Goal: Transaction & Acquisition: Purchase product/service

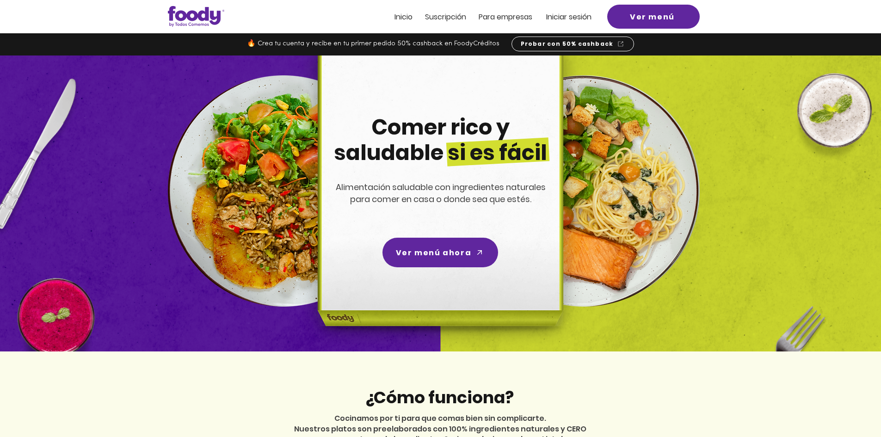
click at [576, 13] on span "Iniciar sesión" at bounding box center [568, 17] width 45 height 11
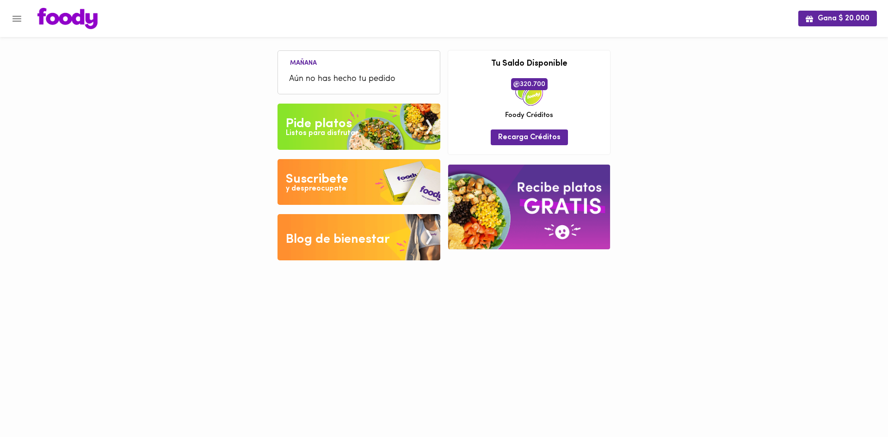
click at [347, 134] on div "Listos para disfrutar" at bounding box center [322, 133] width 72 height 11
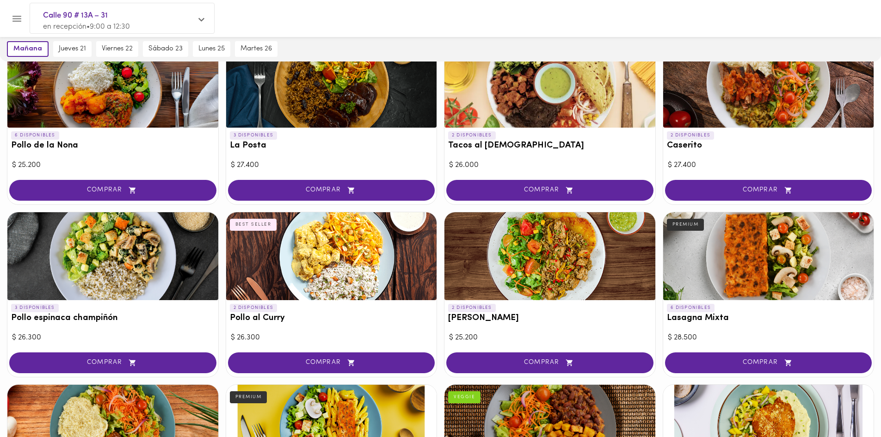
scroll to position [416, 0]
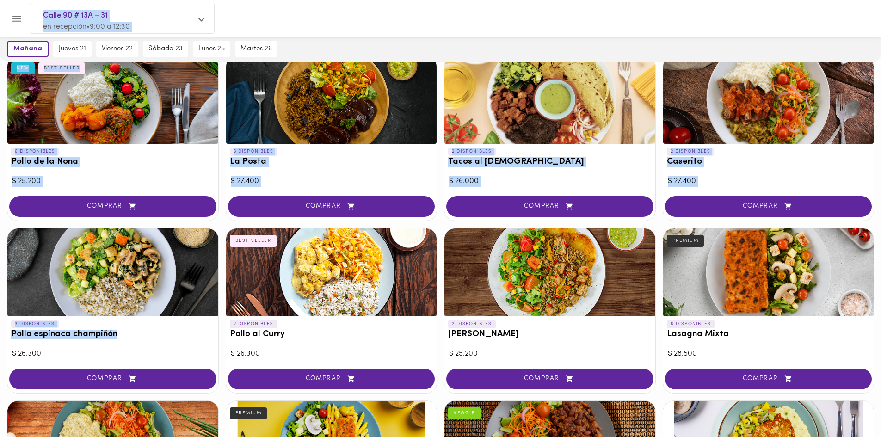
drag, startPoint x: 119, startPoint y: 338, endPoint x: 6, endPoint y: 337, distance: 112.9
click at [6, 337] on div "¡Suscribirme! Comer saludable y ahorrar si es posible! [DATE] [DATE] 21 [DATE] …" at bounding box center [440, 250] width 881 height 1259
click at [11, 339] on div "3 DISPONIBLES Pollo espinaca champiñón" at bounding box center [112, 331] width 211 height 31
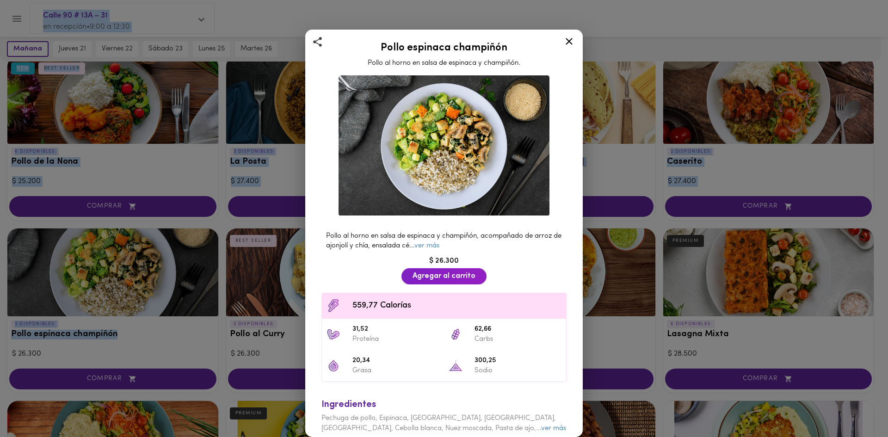
click at [481, 46] on h2 "Pollo espinaca champiñón" at bounding box center [444, 48] width 254 height 11
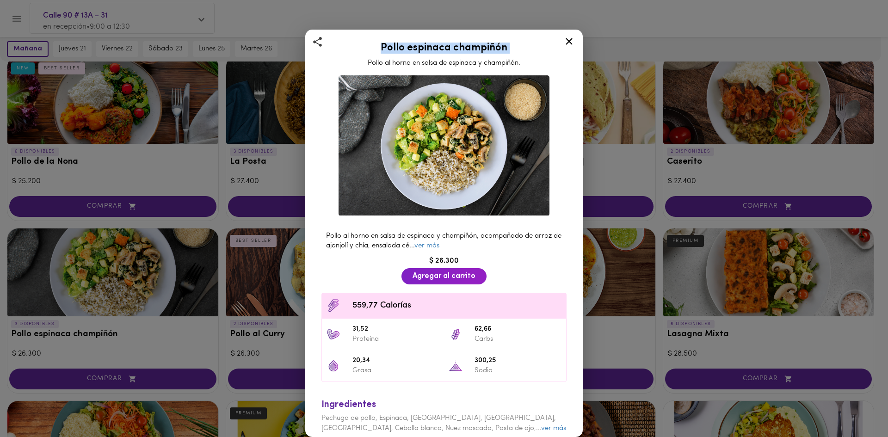
click at [481, 46] on h2 "Pollo espinaca champiñón" at bounding box center [444, 48] width 254 height 11
click at [573, 43] on icon at bounding box center [569, 42] width 12 height 12
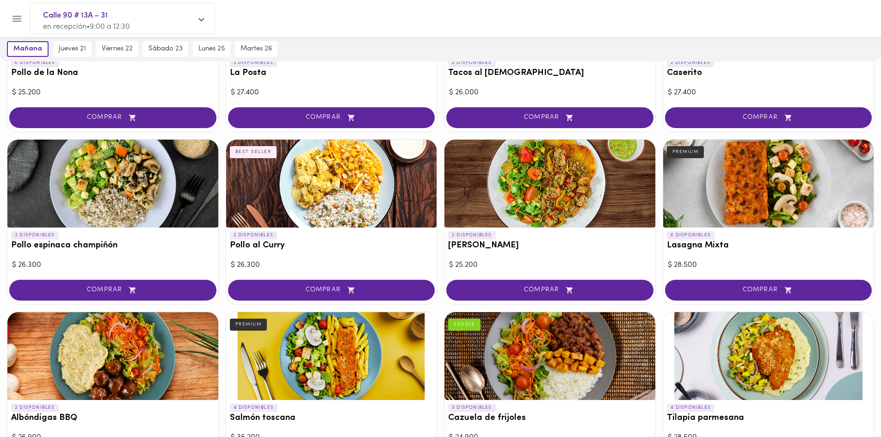
scroll to position [509, 0]
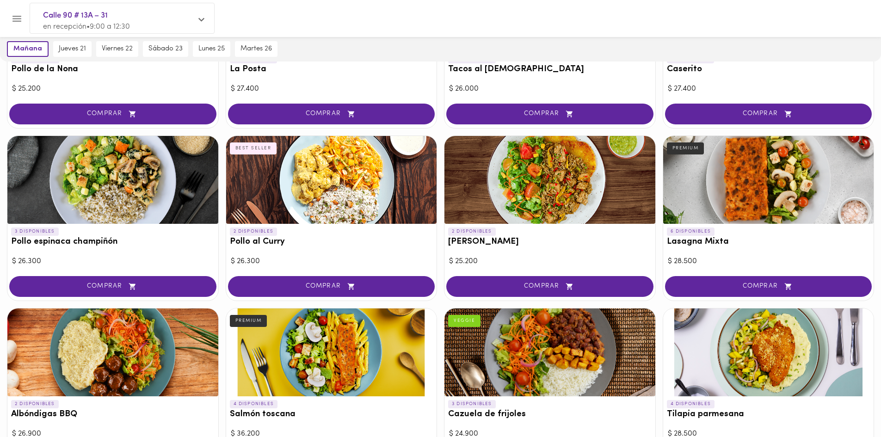
click at [522, 251] on div "2 DISPONIBLES [PERSON_NAME]" at bounding box center [549, 239] width 211 height 31
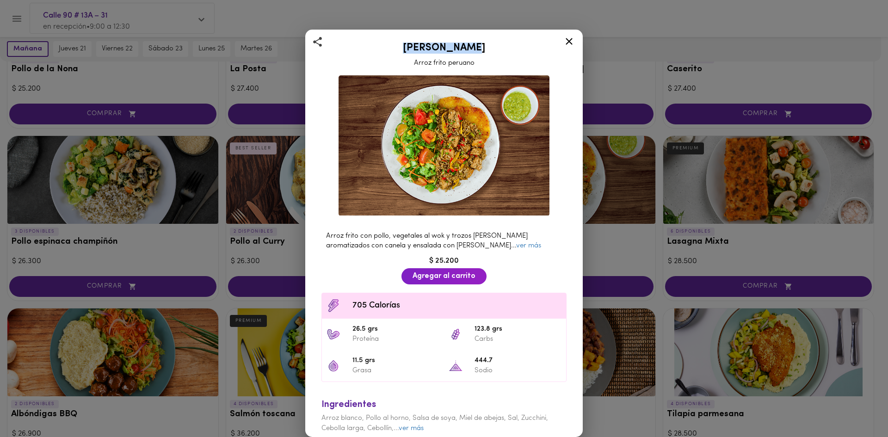
drag, startPoint x: 476, startPoint y: 53, endPoint x: 404, endPoint y: 47, distance: 72.4
click at [404, 47] on h2 "[PERSON_NAME]" at bounding box center [444, 48] width 254 height 11
copy h2 "[PERSON_NAME]"
click at [573, 38] on icon at bounding box center [569, 42] width 12 height 12
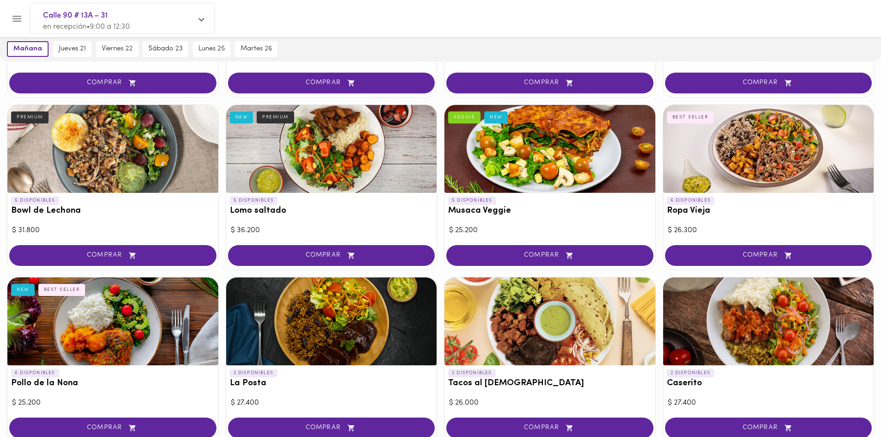
scroll to position [185, 0]
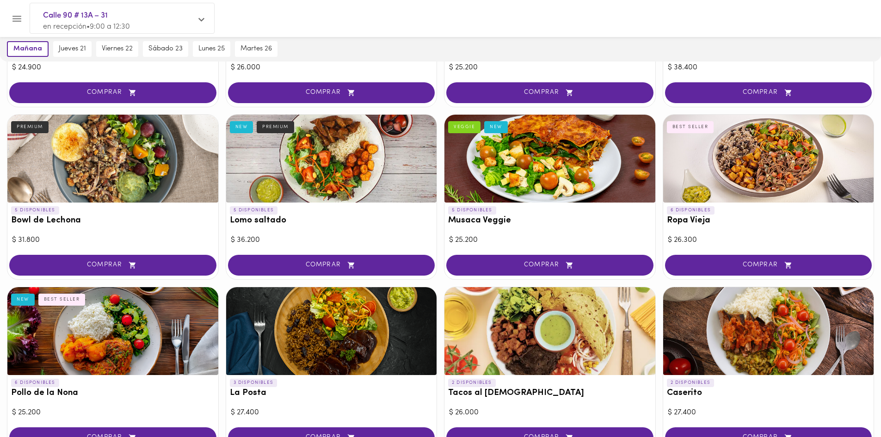
click at [562, 182] on div at bounding box center [549, 159] width 211 height 88
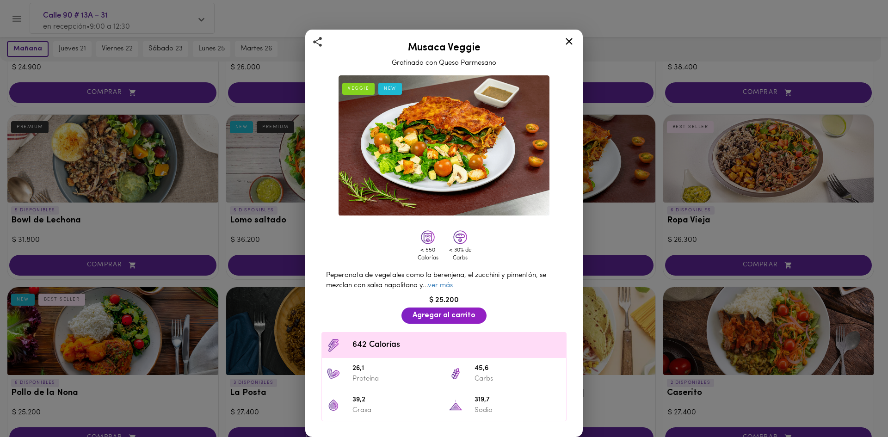
click at [466, 47] on h2 "Musaca Veggie" at bounding box center [444, 48] width 254 height 11
copy h2 "Musaca Veggie"
drag, startPoint x: 569, startPoint y: 36, endPoint x: 580, endPoint y: 45, distance: 14.2
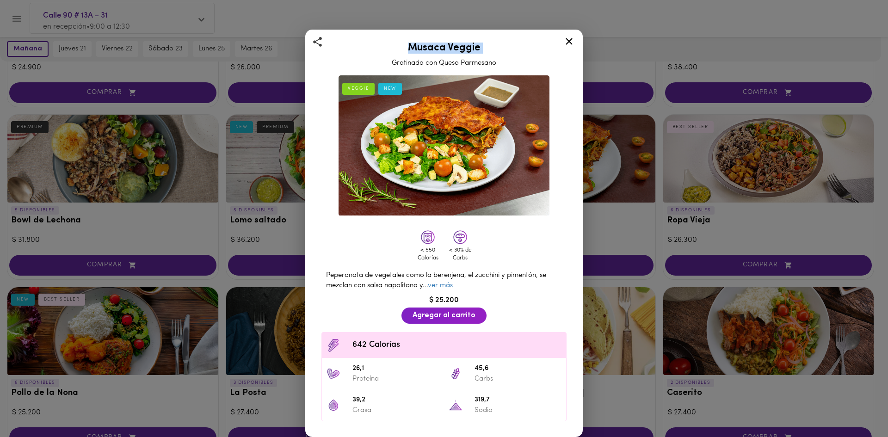
click at [570, 36] on icon at bounding box center [569, 42] width 12 height 12
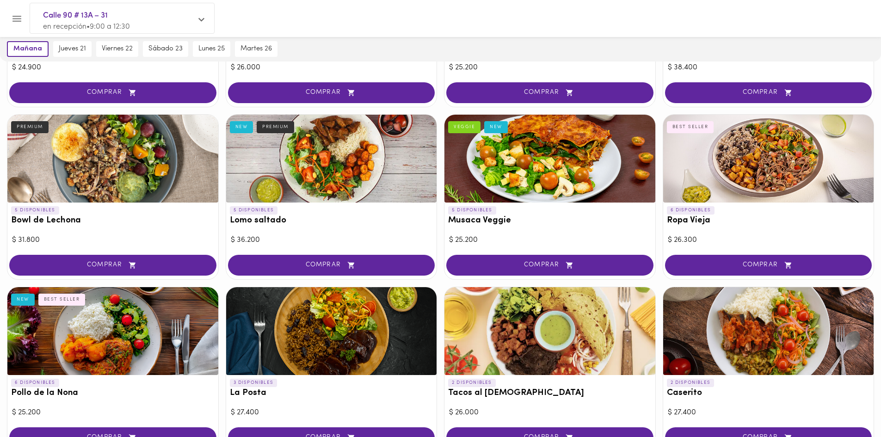
click at [751, 175] on div at bounding box center [768, 159] width 211 height 88
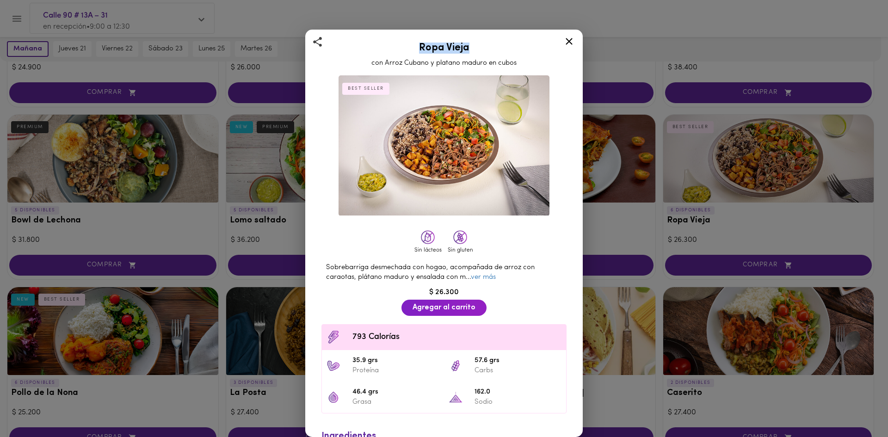
drag, startPoint x: 452, startPoint y: 46, endPoint x: 405, endPoint y: 46, distance: 47.2
click at [405, 46] on h2 "Ropa Vieja" at bounding box center [444, 48] width 254 height 11
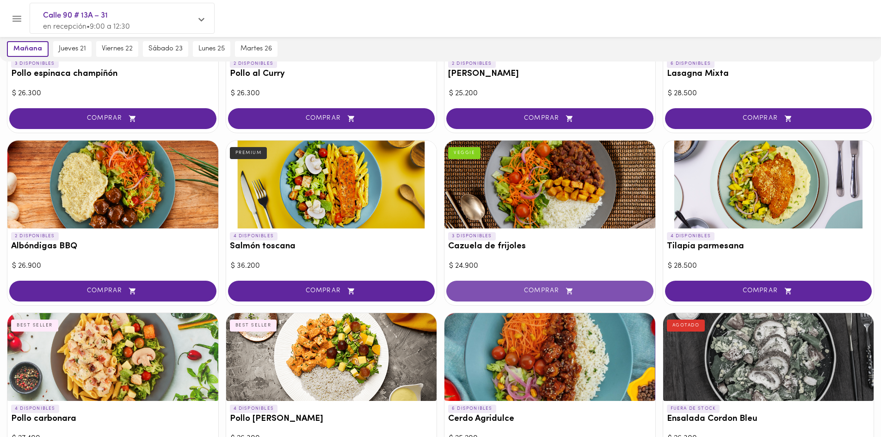
scroll to position [694, 0]
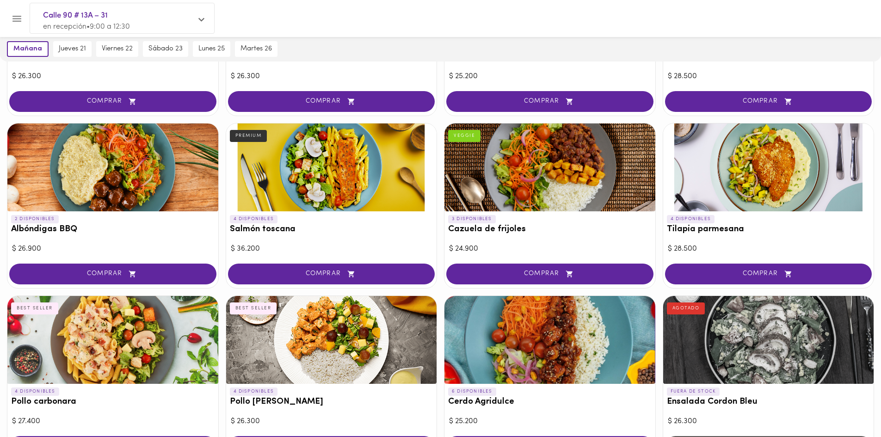
click at [757, 165] on div at bounding box center [768, 167] width 211 height 88
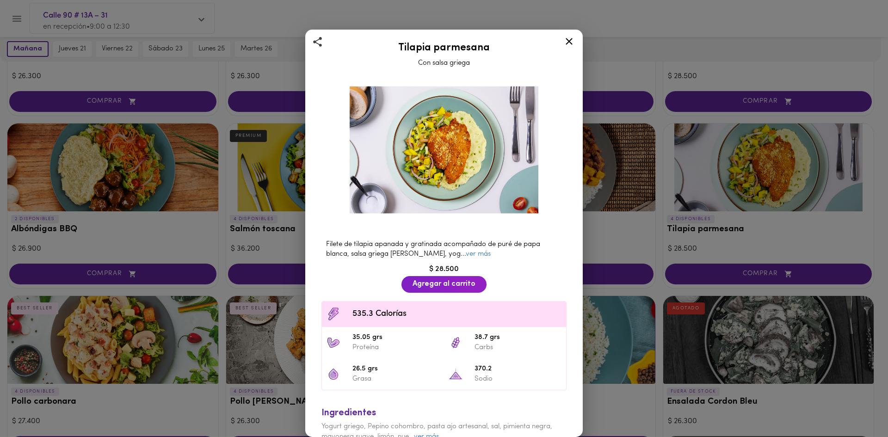
click at [460, 39] on div "Tilapia parmesana Con salsa griega" at bounding box center [444, 53] width 254 height 31
click at [461, 50] on h2 "Tilapia parmesana" at bounding box center [444, 48] width 254 height 11
copy h2 "Tilapia parmesana"
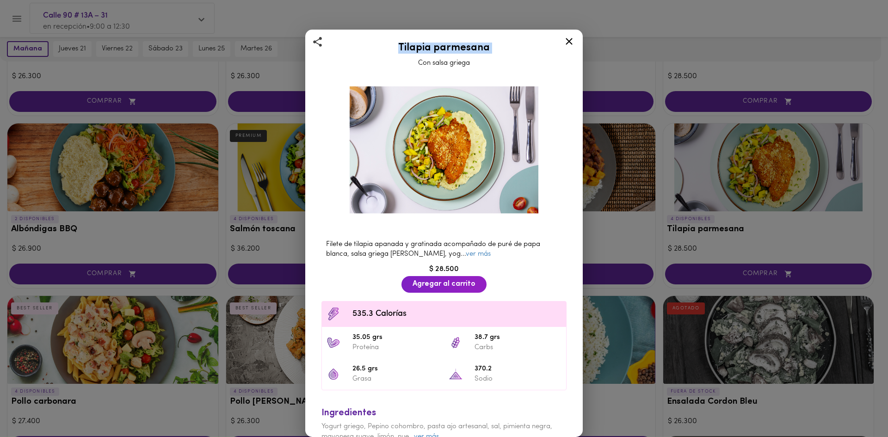
click at [569, 41] on icon at bounding box center [569, 41] width 7 height 7
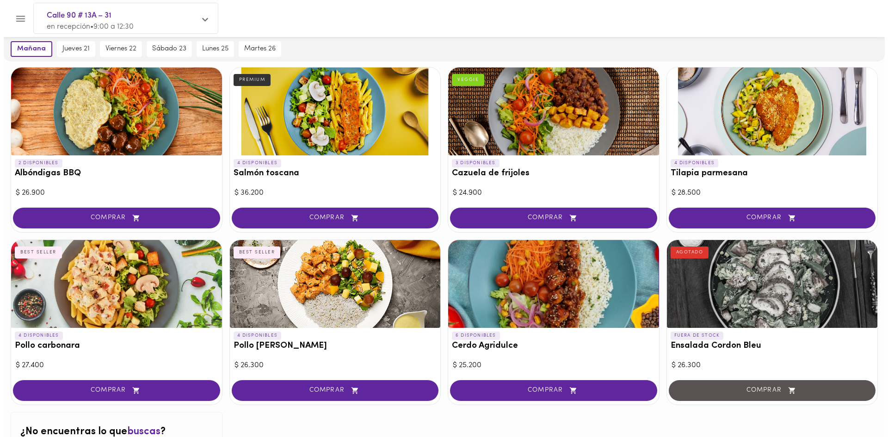
scroll to position [833, 0]
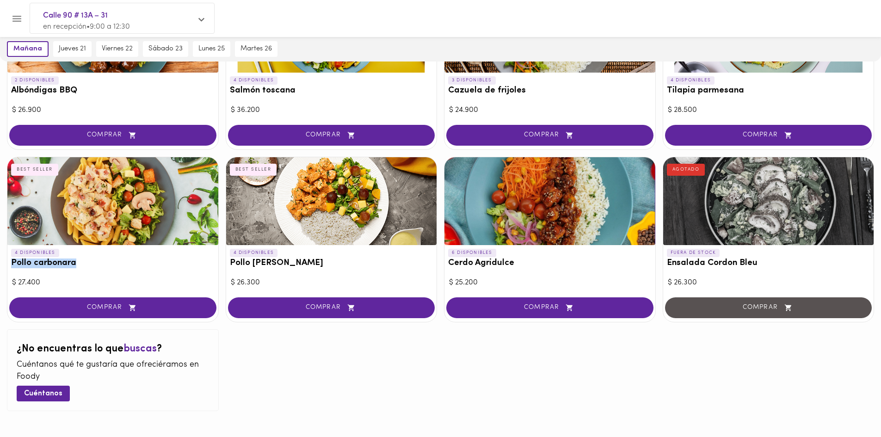
drag, startPoint x: 26, startPoint y: 266, endPoint x: 10, endPoint y: 269, distance: 16.4
click at [10, 269] on div "4 DISPONIBLES Pollo carbonara BEST SELLER" at bounding box center [112, 260] width 211 height 31
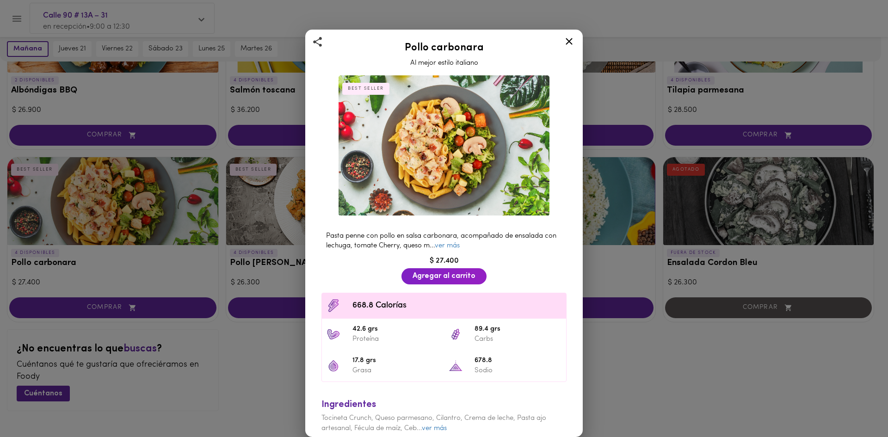
click at [466, 51] on h2 "Pollo carbonara" at bounding box center [444, 48] width 254 height 11
copy h2 "Pollo carbonara"
click at [568, 41] on icon at bounding box center [569, 42] width 12 height 12
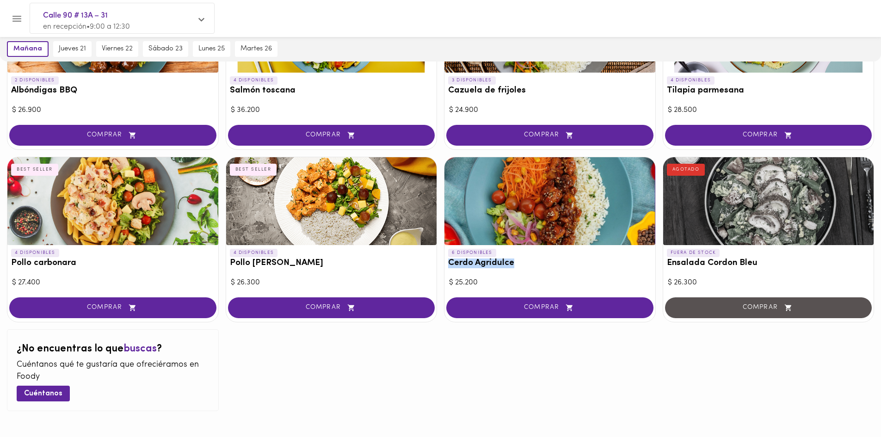
drag, startPoint x: 516, startPoint y: 262, endPoint x: 444, endPoint y: 261, distance: 71.7
click at [444, 261] on div "6 DISPONIBLES Cerdo Agridulce" at bounding box center [549, 260] width 211 height 31
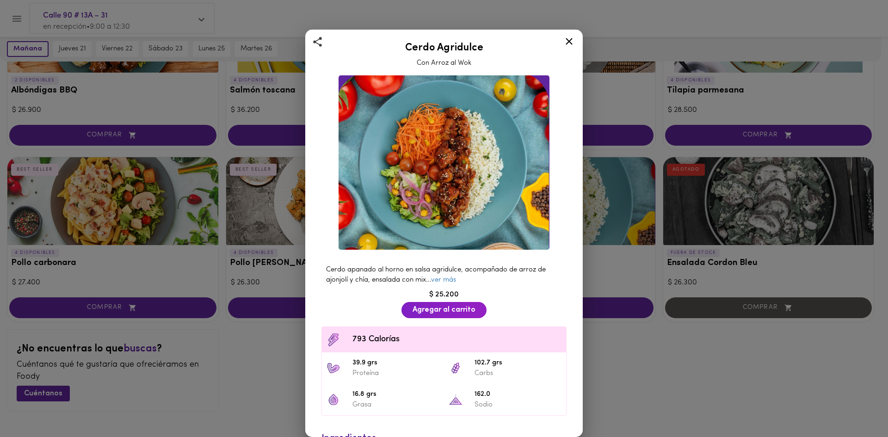
click at [457, 46] on h2 "Cerdo Agridulce" at bounding box center [444, 48] width 254 height 11
copy h2 "Cerdo Agridulce"
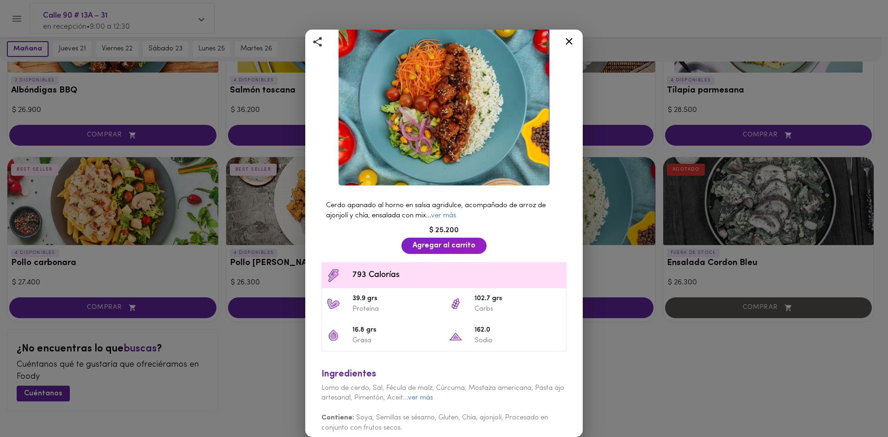
scroll to position [68, 0]
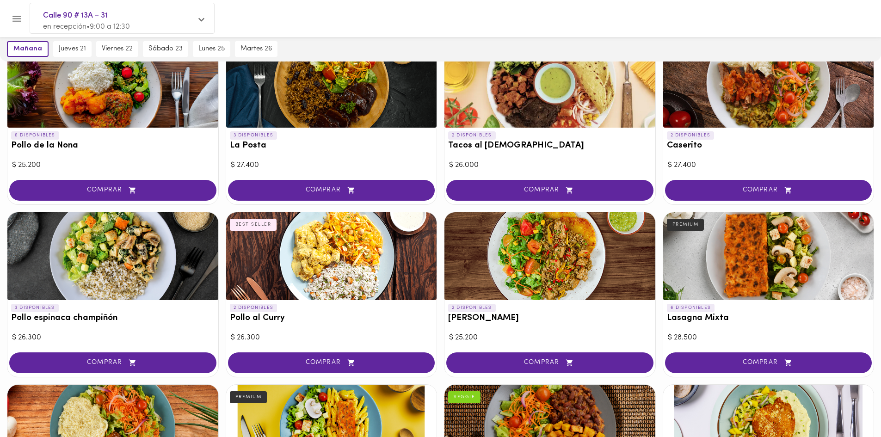
scroll to position [416, 0]
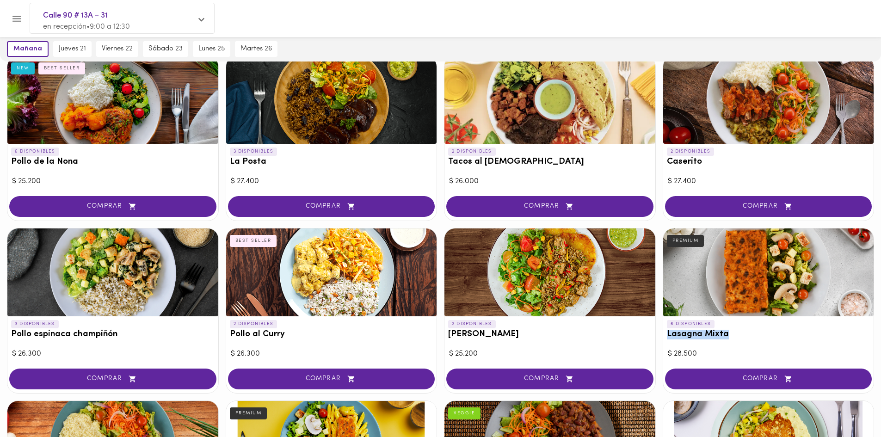
drag, startPoint x: 733, startPoint y: 335, endPoint x: 661, endPoint y: 333, distance: 71.2
click at [661, 333] on div "2 DISPONIBLES Arroz Terra NEW VEGGIE $ 24.900 COMPRAR 3 DISPONIBLES Mazorcada C…" at bounding box center [440, 268] width 881 height 1131
copy h3 "Lasagna Mixta"
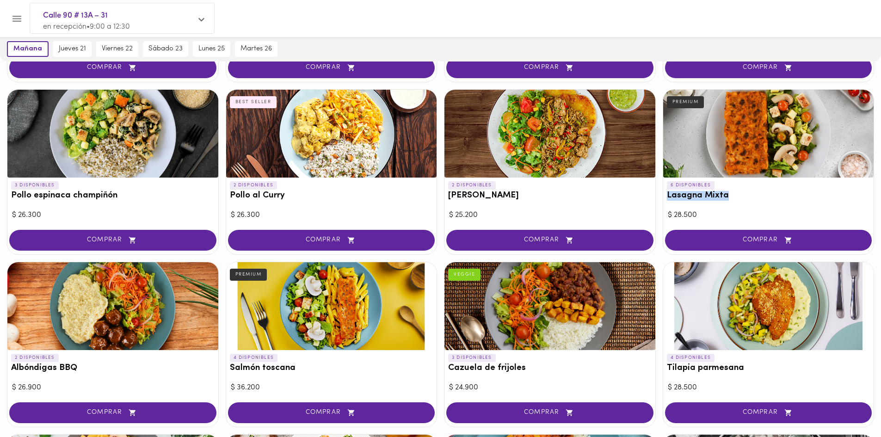
scroll to position [740, 0]
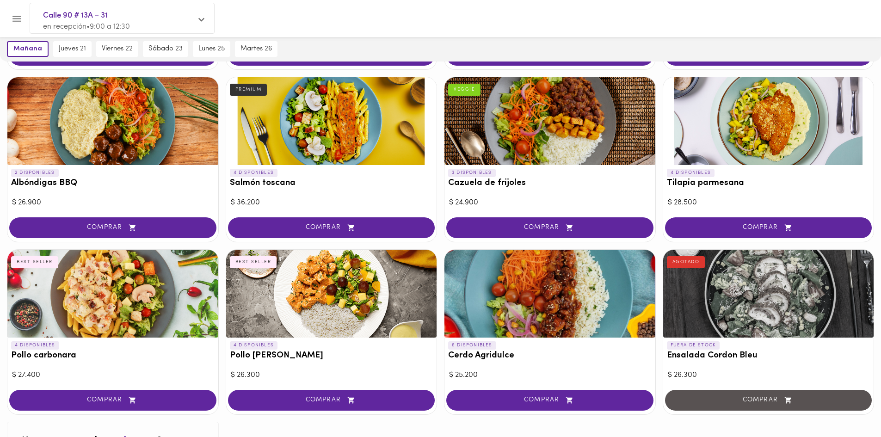
click at [68, 356] on h3 "Pollo carbonara" at bounding box center [113, 356] width 204 height 10
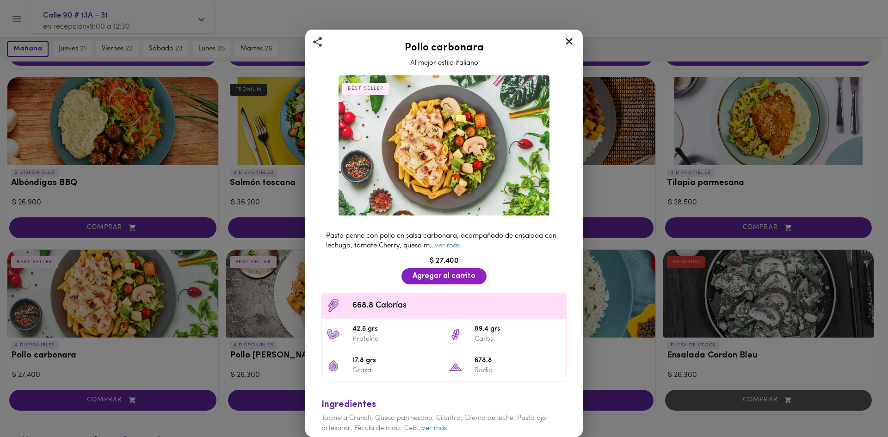
click at [566, 47] on icon at bounding box center [569, 42] width 12 height 12
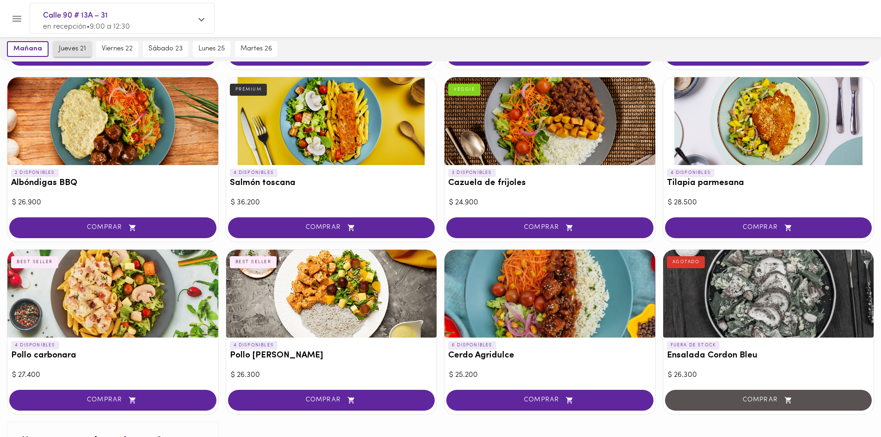
click at [74, 50] on span "jueves 21" at bounding box center [72, 49] width 27 height 8
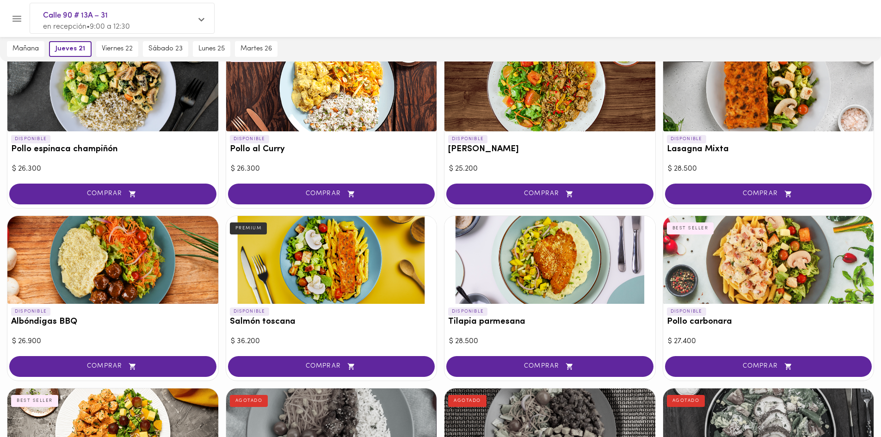
scroll to position [509, 0]
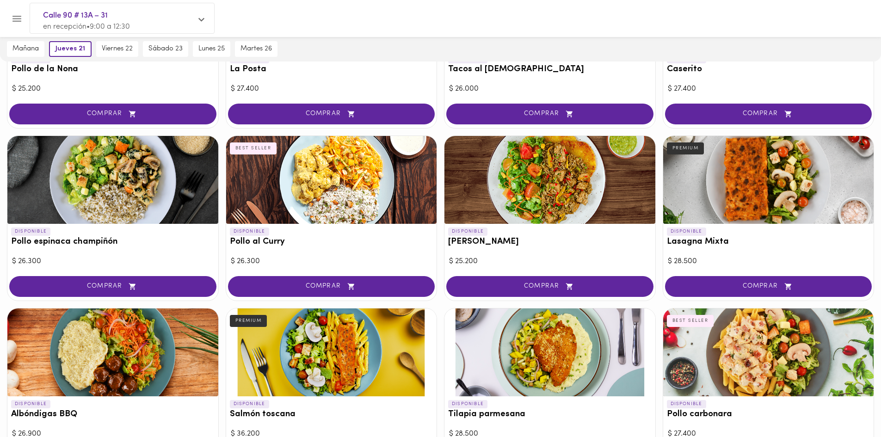
click at [539, 420] on div "DISPONIBLE Tilapia parmesana" at bounding box center [549, 411] width 211 height 31
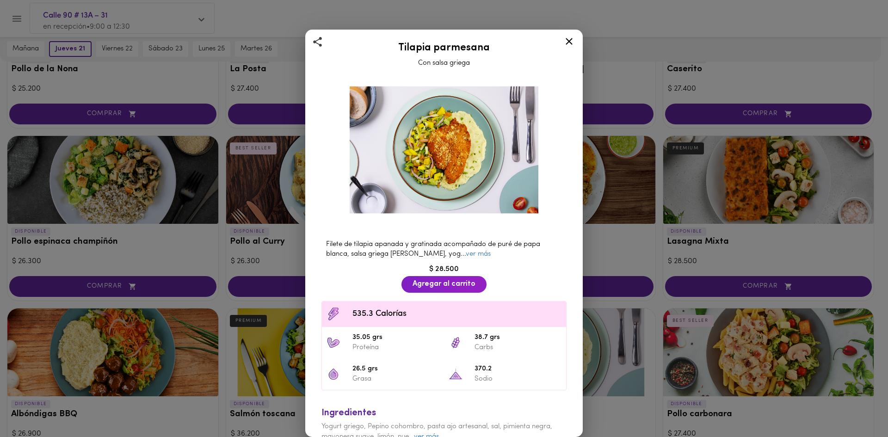
click at [463, 56] on div "Tilapia parmesana Con salsa griega" at bounding box center [444, 53] width 254 height 31
click at [465, 56] on div "Tilapia parmesana Con salsa griega" at bounding box center [444, 53] width 254 height 31
click at [469, 53] on h2 "Tilapia parmesana" at bounding box center [444, 48] width 254 height 11
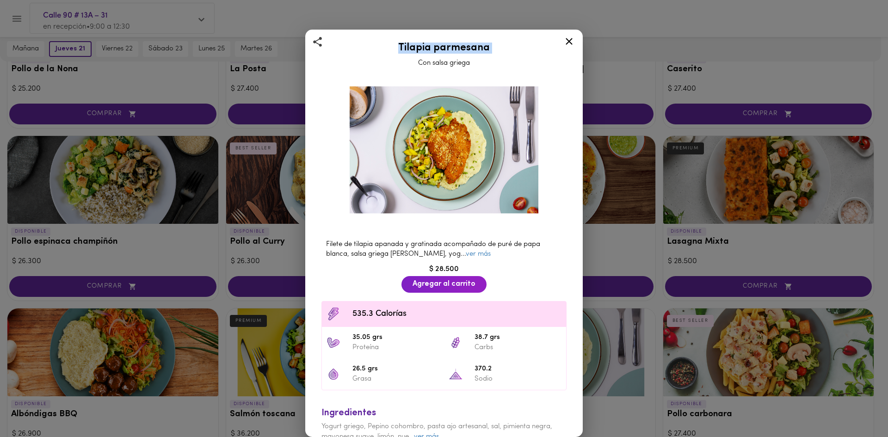
copy h2 "Tilapia parmesana"
click at [571, 44] on icon at bounding box center [569, 42] width 12 height 12
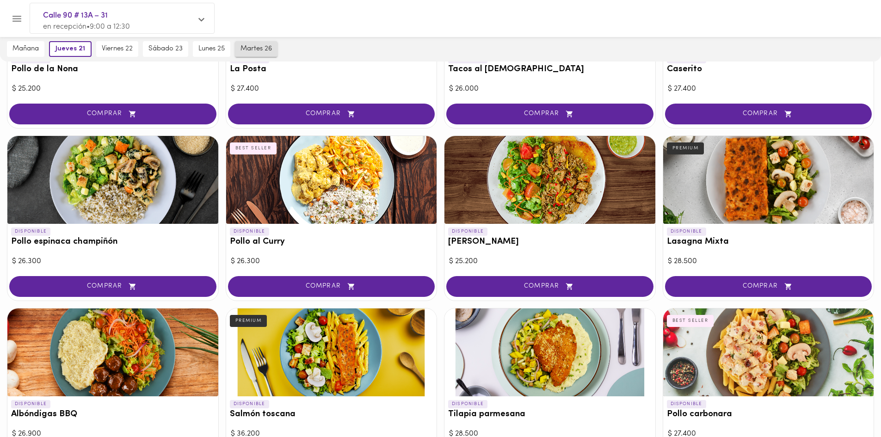
click at [262, 49] on span "martes 26" at bounding box center [256, 49] width 31 height 8
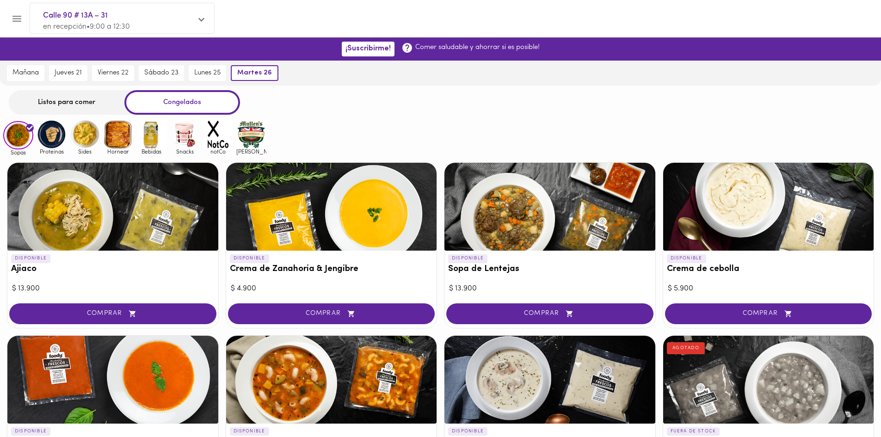
click at [64, 109] on div "Listos para comer" at bounding box center [67, 102] width 116 height 25
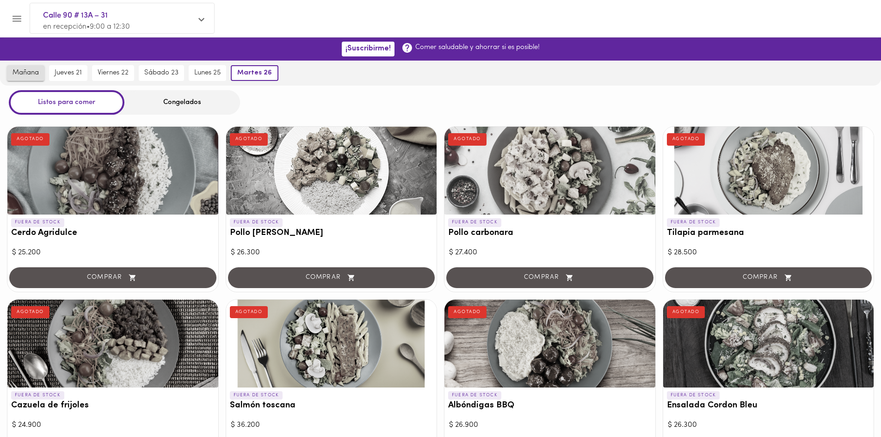
click at [25, 77] on span "mañana" at bounding box center [25, 73] width 26 height 8
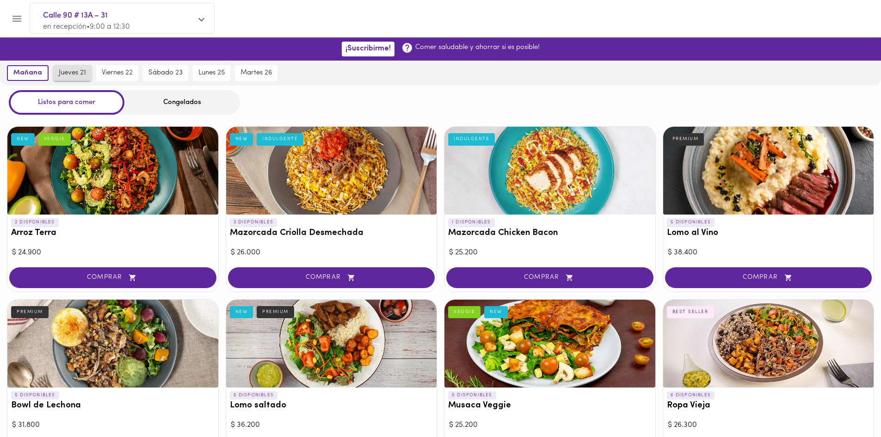
click at [75, 73] on span "jueves 21" at bounding box center [72, 73] width 27 height 8
drag, startPoint x: 370, startPoint y: 233, endPoint x: 411, endPoint y: 233, distance: 40.2
click at [356, 231] on h3 "Mazorcada Criolla Desmechada" at bounding box center [332, 233] width 204 height 10
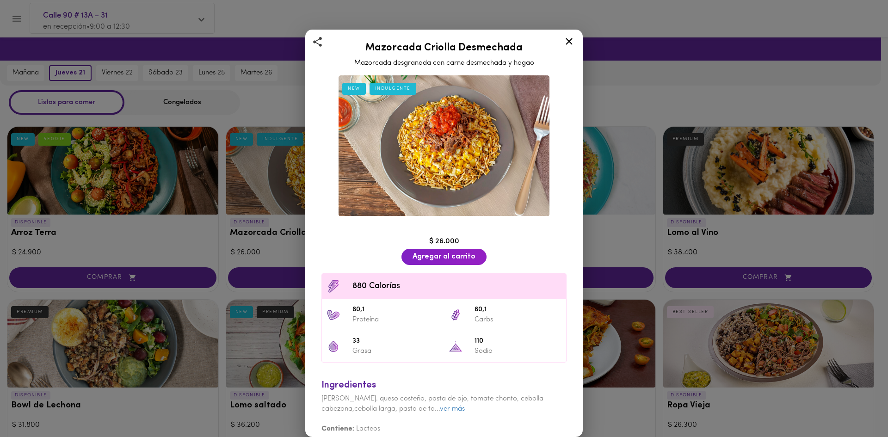
click at [571, 45] on icon at bounding box center [569, 42] width 12 height 12
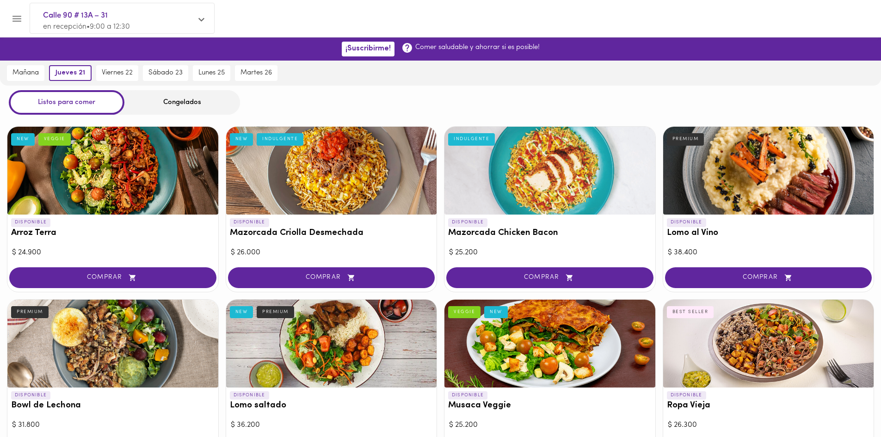
click at [546, 206] on div at bounding box center [549, 171] width 211 height 88
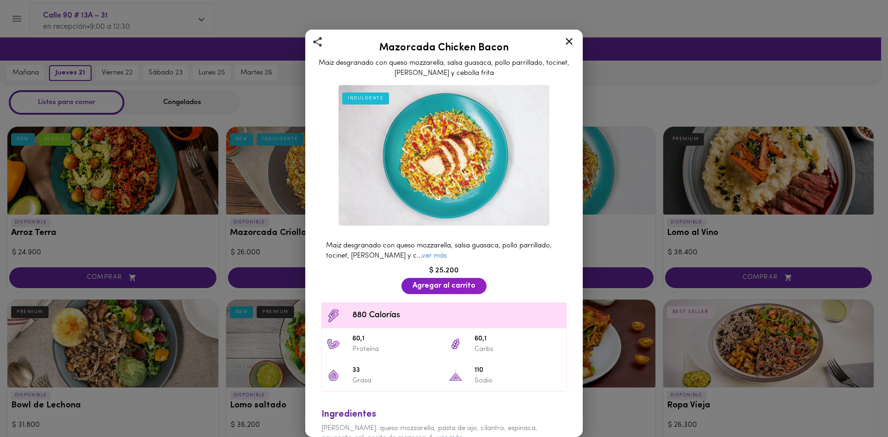
click at [461, 54] on h2 "Mazorcada Chicken Bacon" at bounding box center [444, 48] width 254 height 11
copy h2 "Mazorcada Chicken Bacon"
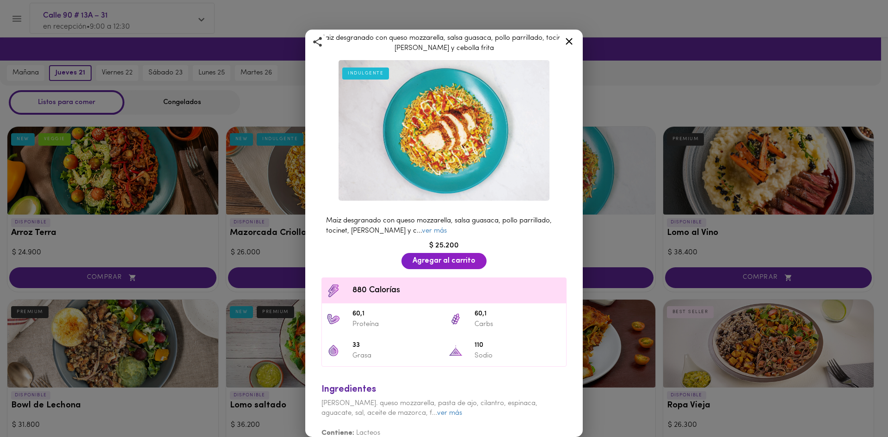
scroll to position [35, 0]
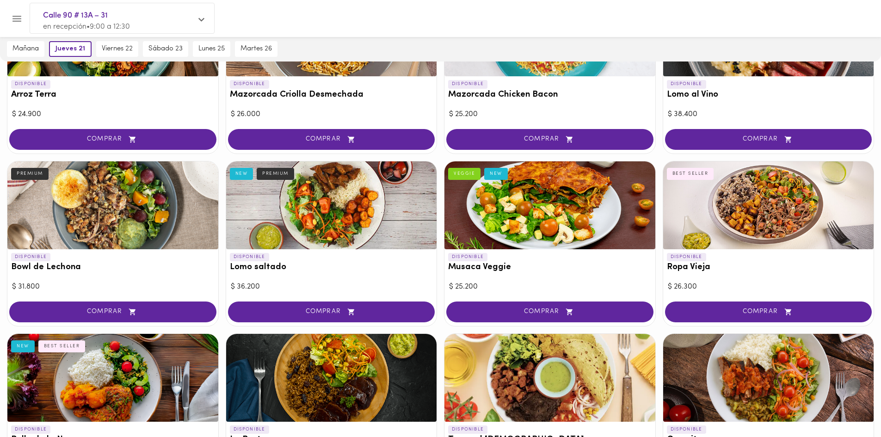
scroll to position [139, 0]
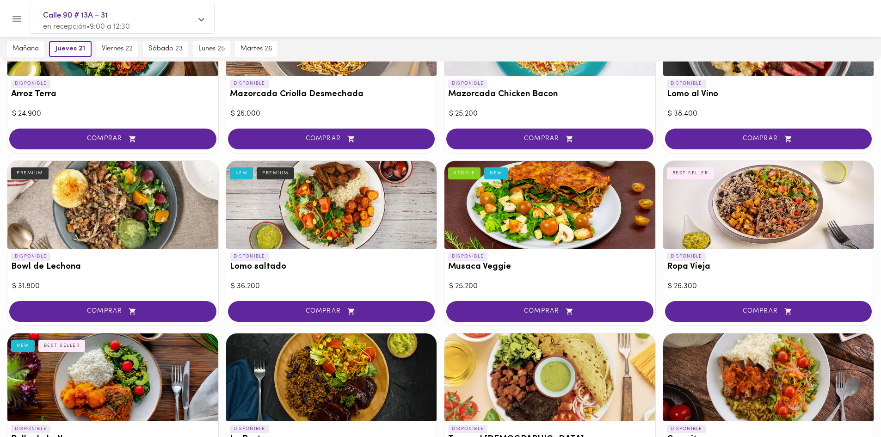
click at [91, 233] on div at bounding box center [112, 205] width 211 height 88
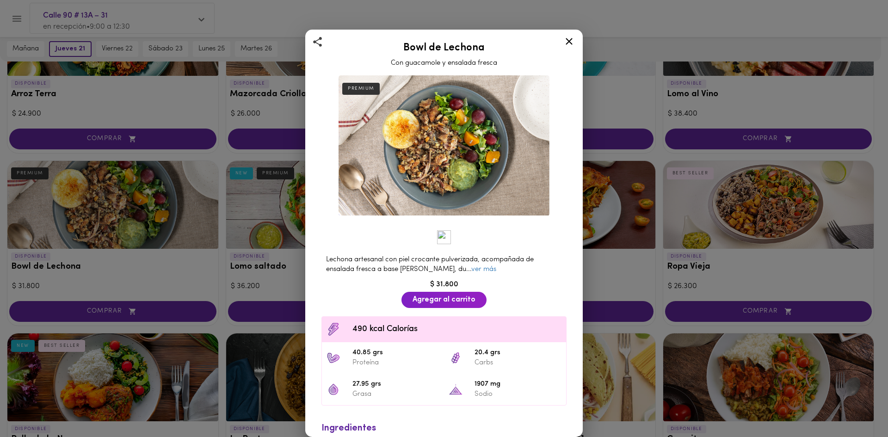
click at [441, 54] on h2 "Bowl de Lechona" at bounding box center [444, 48] width 254 height 11
copy h2 "Bowl de Lechona"
drag, startPoint x: 569, startPoint y: 45, endPoint x: 619, endPoint y: 80, distance: 60.7
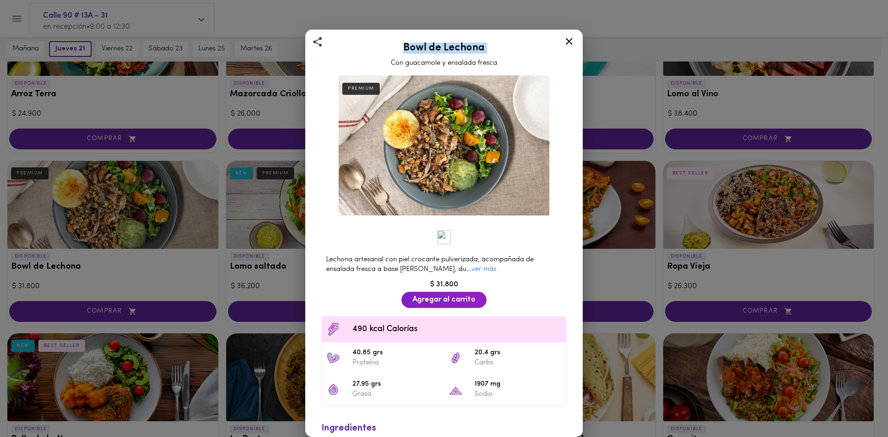
click at [569, 45] on icon at bounding box center [569, 42] width 12 height 12
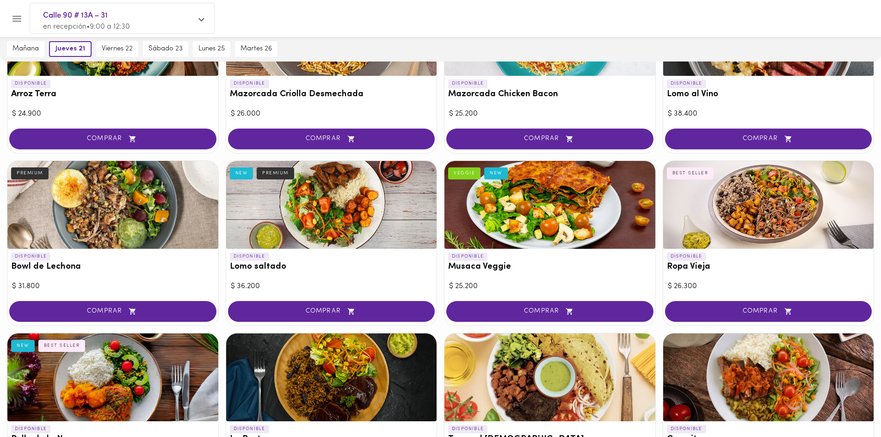
click at [745, 217] on div at bounding box center [768, 205] width 211 height 88
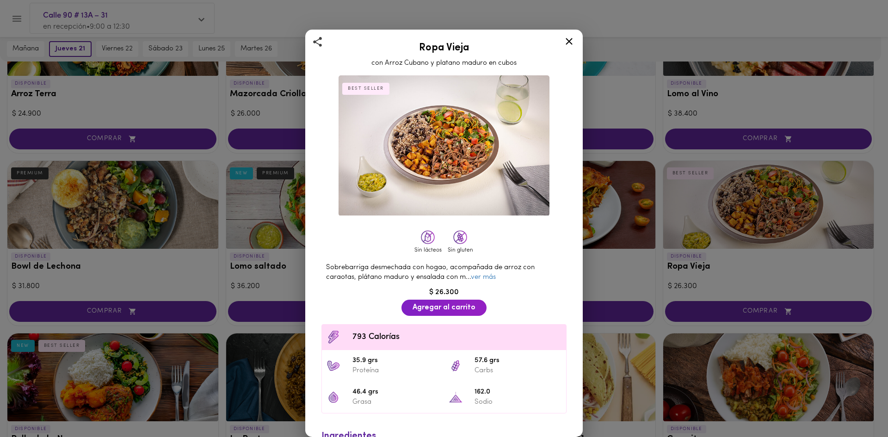
click at [457, 43] on h2 "Ropa Vieja" at bounding box center [444, 48] width 254 height 11
copy h2 "Ropa Vieja"
click at [571, 43] on icon at bounding box center [569, 41] width 7 height 7
